Goal: Find specific page/section: Find specific page/section

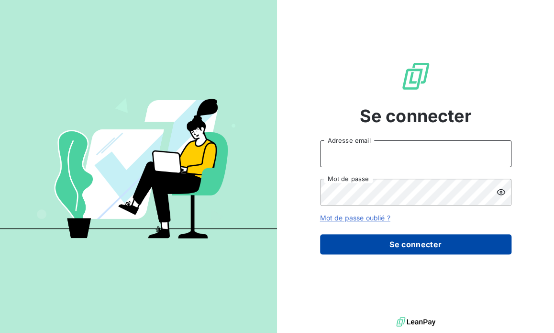
type input "[EMAIL_ADDRESS][DOMAIN_NAME]"
click at [410, 247] on button "Se connecter" at bounding box center [415, 244] width 191 height 20
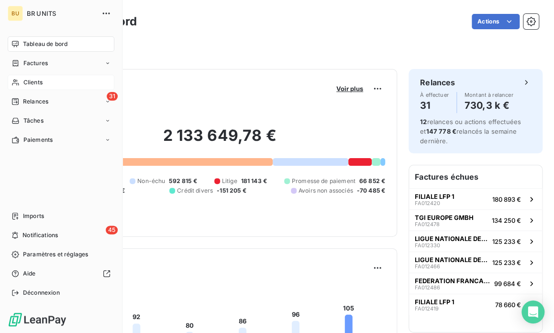
click at [40, 84] on span "Clients" at bounding box center [32, 82] width 19 height 9
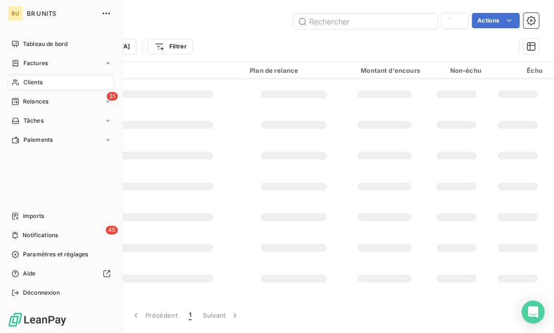
type input "maison"
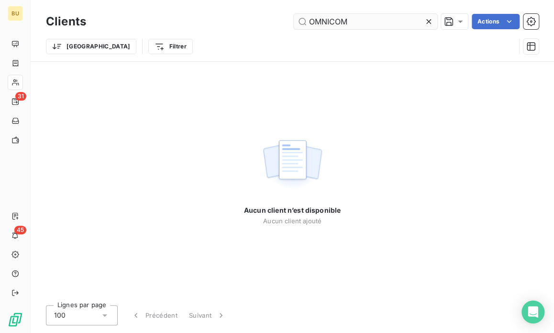
type input "OMNICOM"
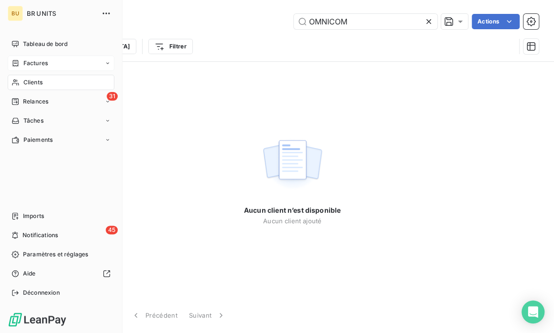
click at [34, 63] on span "Factures" at bounding box center [35, 63] width 24 height 9
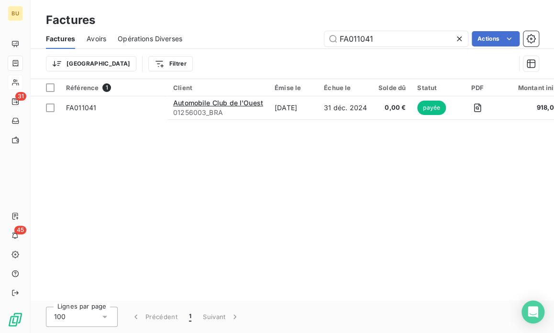
drag, startPoint x: 400, startPoint y: 37, endPoint x: 269, endPoint y: 18, distance: 132.0
click at [269, 18] on div "Factures Factures Avoirs Opérations Diverses FA011041 Actions Trier Filtrer" at bounding box center [292, 39] width 523 height 79
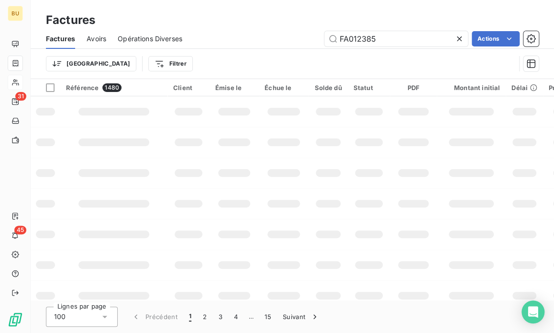
type input "FA012385"
